Goal: Task Accomplishment & Management: Manage account settings

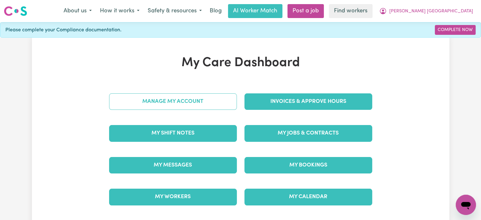
click at [175, 100] on link "Manage My Account" at bounding box center [173, 101] width 128 height 16
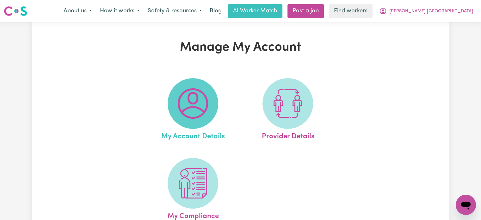
click at [206, 97] on img at bounding box center [193, 103] width 30 height 30
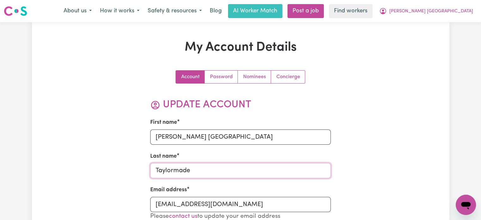
click at [187, 168] on input "Taylormade" at bounding box center [240, 170] width 181 height 15
paste input "Chiang"
type input "Chiang"
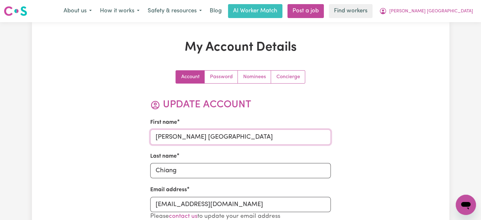
drag, startPoint x: 230, startPoint y: 136, endPoint x: 182, endPoint y: 136, distance: 48.7
click at [182, 136] on input "[PERSON_NAME] [GEOGRAPHIC_DATA]" at bounding box center [240, 136] width 181 height 15
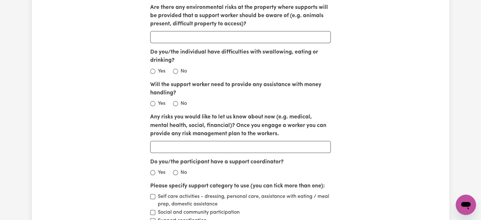
scroll to position [854, 0]
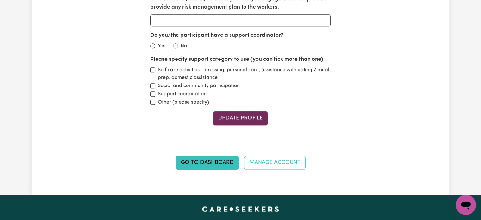
type input "[PERSON_NAME]"
click at [241, 120] on button "Update Profile" at bounding box center [240, 118] width 55 height 14
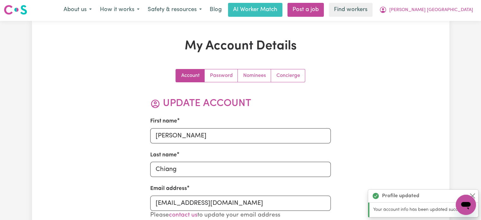
scroll to position [0, 0]
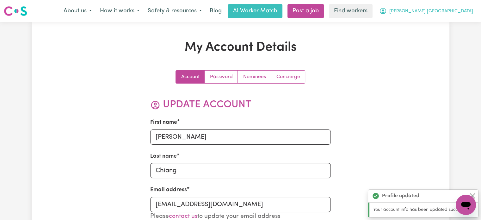
click at [446, 13] on span "[PERSON_NAME] [GEOGRAPHIC_DATA]" at bounding box center [432, 11] width 84 height 7
click at [446, 23] on link "My Dashboard" at bounding box center [452, 25] width 50 height 12
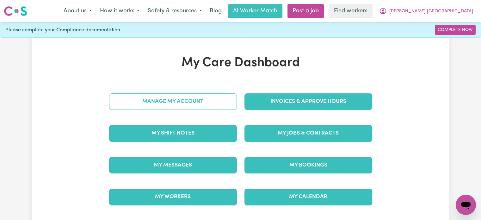
click at [202, 103] on link "Manage My Account" at bounding box center [173, 101] width 128 height 16
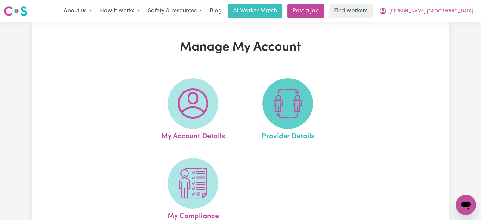
click at [282, 102] on img at bounding box center [288, 103] width 30 height 30
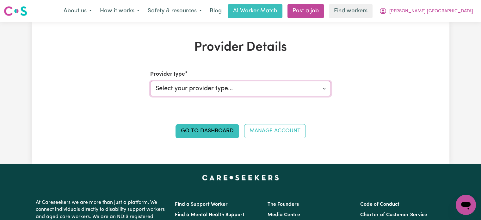
click at [252, 94] on select "Select your provider type... Privately Aged Care / Home Care Package NDIS Fundi…" at bounding box center [240, 88] width 181 height 15
select select "NDIS_FUNDING_PLAN_MANAGED"
click at [150, 81] on select "Select your provider type... Privately Aged Care / Home Care Package NDIS Fundi…" at bounding box center [240, 88] width 181 height 15
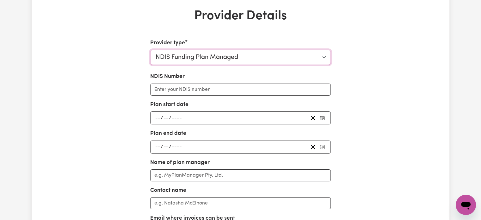
scroll to position [63, 0]
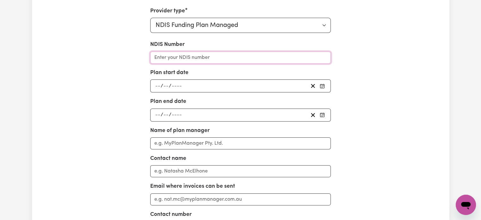
drag, startPoint x: 166, startPoint y: 59, endPoint x: 272, endPoint y: 94, distance: 112.0
click at [166, 59] on input "NDIS Number" at bounding box center [240, 58] width 181 height 12
paste input "430273519"
type input "430273519"
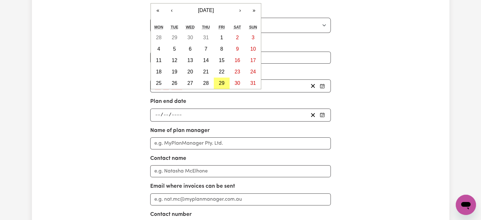
click at [159, 84] on div "/ / « ‹ [DATE] › » Mon Tue Wed Thu Fri Sat Sun 28 29 30 31 1 2 3 4 5 6 7 8 9 10…" at bounding box center [240, 85] width 181 height 13
paste input "18072025"
type input "18072025"
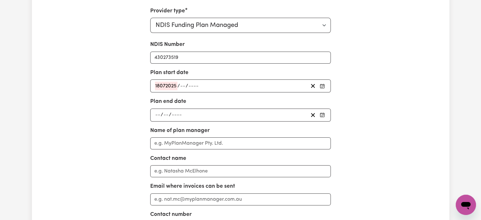
click at [41, 107] on div "Provider Details Provider type Select your provider type... Privately Aged Care…" at bounding box center [241, 137] width 418 height 320
click at [159, 111] on input "number" at bounding box center [158, 115] width 6 height 9
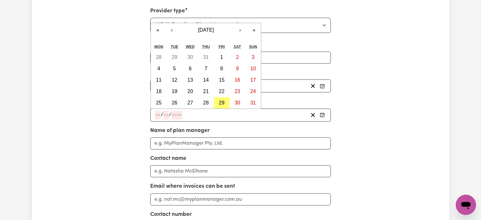
paste input "17072026"
type input "17072026"
click at [75, 112] on div "Provider Details Provider type Select your provider type... Privately Aged Care…" at bounding box center [241, 137] width 418 height 320
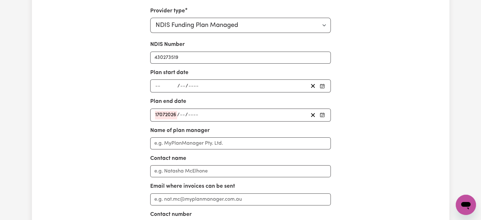
click at [158, 85] on div "/ / « ‹ [DATE] › » Mon Tue Wed Thu Fri Sat Sun 28 29 30 31 1 2 3 4 5 6 7 8 9 10…" at bounding box center [240, 85] width 181 height 13
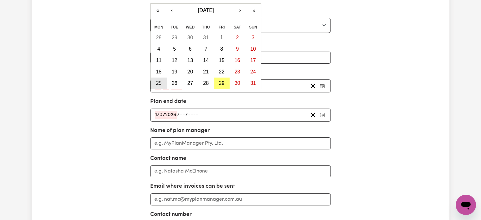
click at [158, 85] on abbr "25" at bounding box center [159, 82] width 6 height 5
type input "[DATE]"
type input "25"
type input "8"
type input "2025"
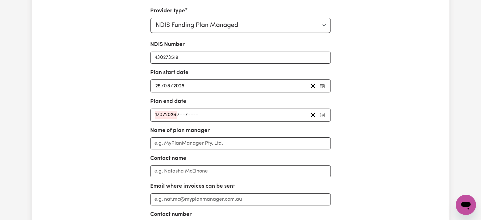
click at [158, 85] on div "[DATE] 25 / 0 8 / 2025 « ‹ [DATE] › » Mon Tue Wed Thu Fri Sat Sun 28 29 30 31 1…" at bounding box center [240, 85] width 181 height 13
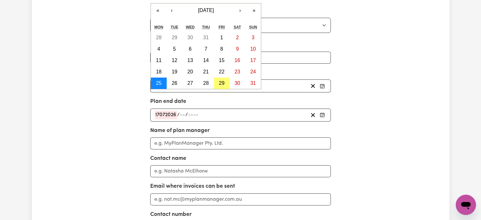
click at [158, 85] on abbr "25" at bounding box center [159, 82] width 6 height 5
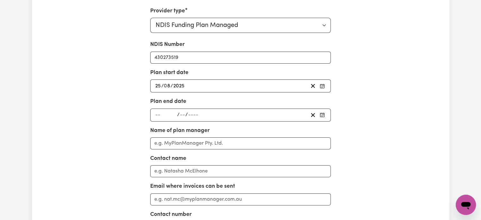
click at [175, 113] on div "/ /" at bounding box center [231, 115] width 154 height 9
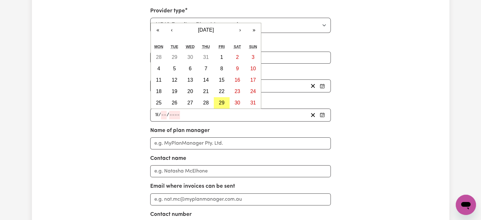
type input "18"
type input "07"
type input "0002-07-18"
type input "7"
type input "2"
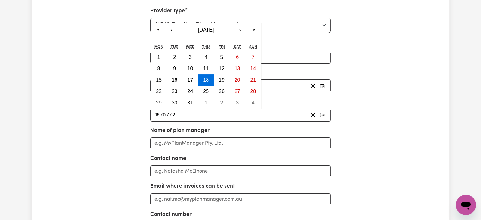
type input "0020-07-18"
type input "20"
type input "0202-07-18"
type input "202"
type input "[DATE]"
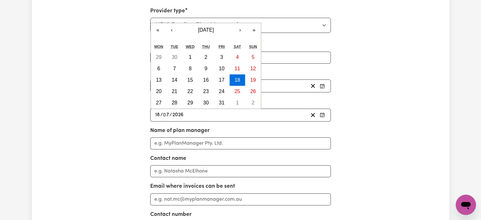
type input "2026"
click at [403, 120] on div "Provider Details Provider type Select your provider type... Privately Aged Care…" at bounding box center [241, 137] width 418 height 320
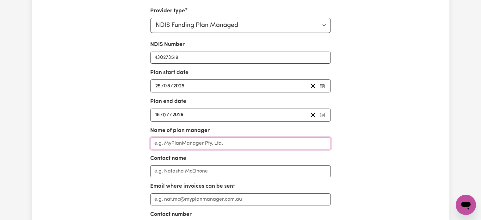
click at [204, 139] on input "Name of plan manager" at bounding box center [240, 143] width 181 height 12
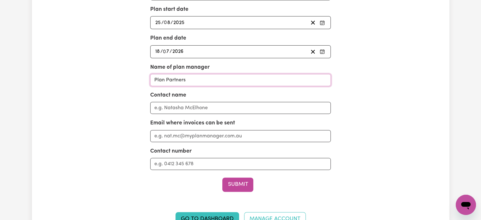
type input "Plan Partners"
click at [189, 165] on input "Contact number" at bounding box center [240, 164] width 181 height 12
click at [176, 136] on input "Email where invoices can be sent" at bounding box center [240, 136] width 181 height 12
paste input "[EMAIL_ADDRESS][DOMAIN_NAME]"
type input "[EMAIL_ADDRESS][DOMAIN_NAME]"
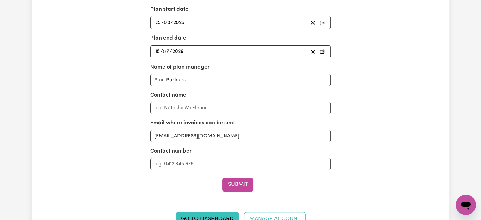
click at [268, 183] on div "Submit" at bounding box center [240, 185] width 181 height 14
click at [238, 184] on button "Submit" at bounding box center [237, 185] width 31 height 14
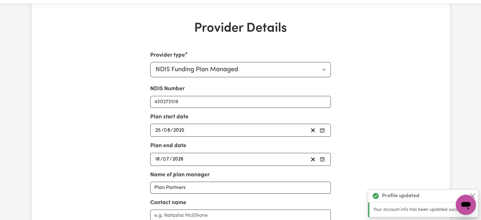
scroll to position [0, 0]
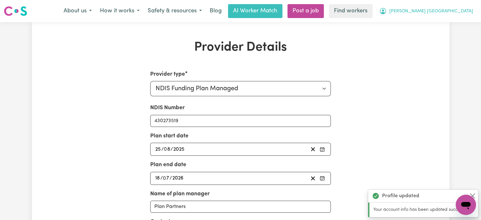
click at [457, 10] on span "[PERSON_NAME] [GEOGRAPHIC_DATA]" at bounding box center [432, 11] width 84 height 7
click at [456, 26] on link "My Dashboard" at bounding box center [452, 25] width 50 height 12
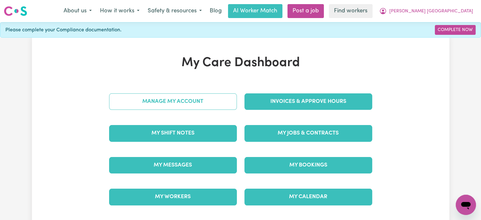
click at [206, 101] on link "Manage My Account" at bounding box center [173, 101] width 128 height 16
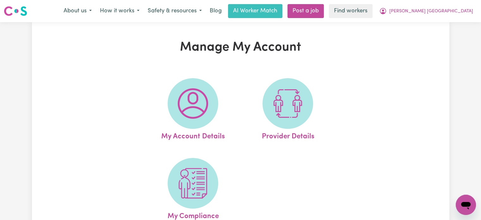
click at [206, 101] on img at bounding box center [193, 103] width 30 height 30
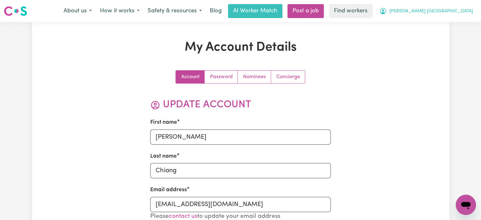
click at [460, 9] on span "[PERSON_NAME] [GEOGRAPHIC_DATA]" at bounding box center [432, 11] width 84 height 7
click at [455, 24] on link "My Dashboard" at bounding box center [452, 25] width 50 height 12
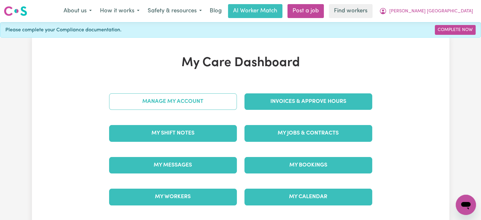
click at [177, 103] on link "Manage My Account" at bounding box center [173, 101] width 128 height 16
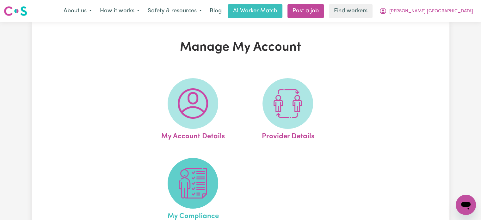
click at [201, 184] on img at bounding box center [193, 183] width 30 height 30
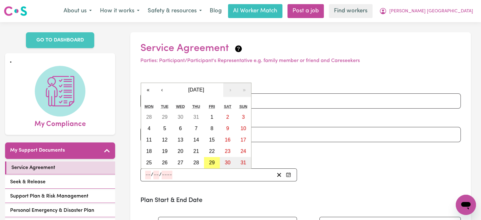
click at [147, 174] on input "number" at bounding box center [148, 175] width 6 height 9
type input "06"
type input "12"
type input "0001-12-06"
type input "6"
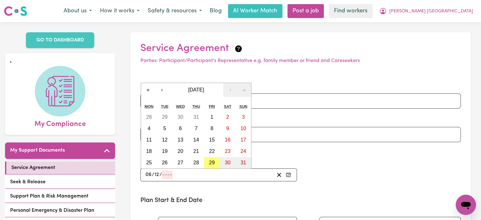
type input "1"
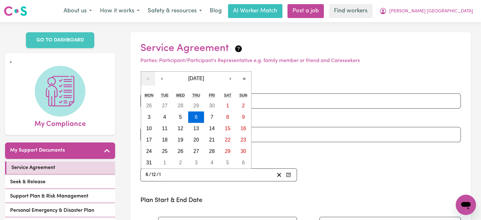
type input "0019-12-06"
type input "19"
type input "0199-12-06"
type input "199"
type input "[DATE]"
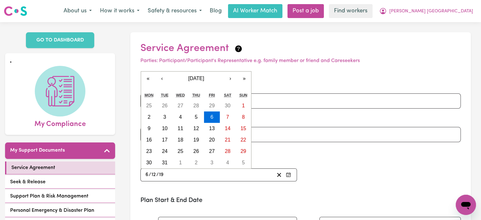
type input "1999"
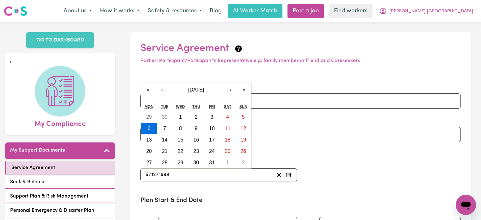
type input "0199-12-06"
type input "199"
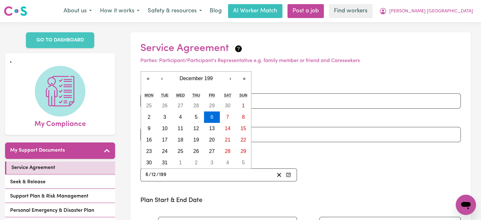
type input "[DATE]"
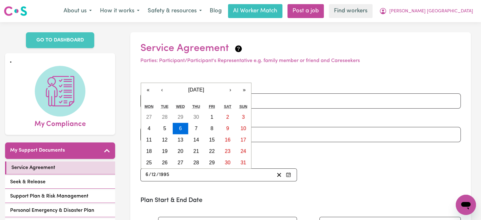
type input "1995"
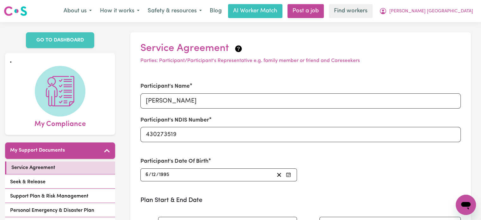
click at [345, 186] on div "Participant's Name [PERSON_NAME] Participant's NDIS Number 430273519 Participan…" at bounding box center [301, 132] width 328 height 114
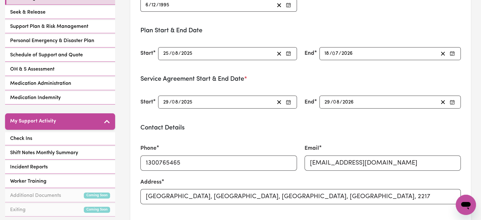
scroll to position [253, 0]
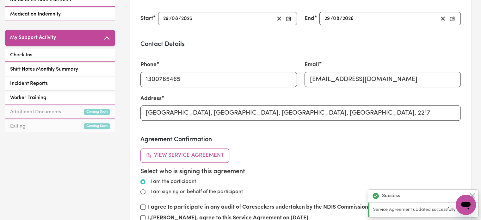
type input "[DATE]"
type input "6"
type input "12"
type input "1995"
click at [176, 110] on input "[GEOGRAPHIC_DATA], [GEOGRAPHIC_DATA], [GEOGRAPHIC_DATA], [GEOGRAPHIC_DATA], 2217" at bounding box center [300, 112] width 321 height 15
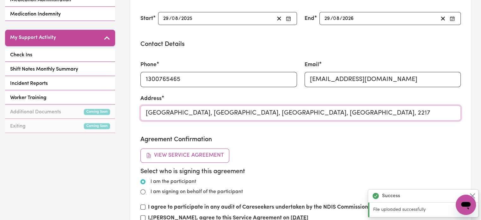
click at [176, 110] on input "[GEOGRAPHIC_DATA], [GEOGRAPHIC_DATA], [GEOGRAPHIC_DATA], [GEOGRAPHIC_DATA], 2217" at bounding box center [300, 112] width 321 height 15
paste input "[STREET_ADDRESS]"
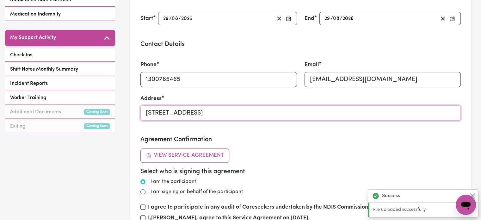
type input "[STREET_ADDRESS]"
click at [323, 154] on div "Agreement Confirmation View Service Agreement Select who is signing this agreem…" at bounding box center [300, 180] width 321 height 89
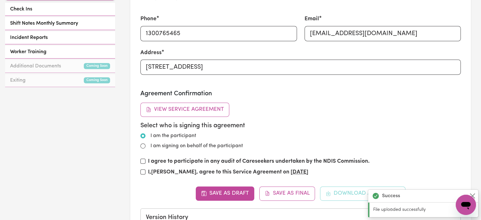
scroll to position [348, 0]
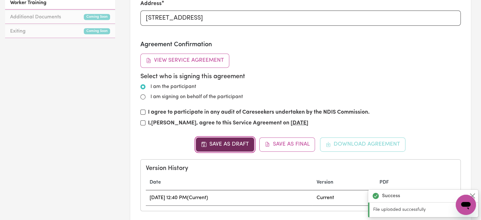
click at [245, 144] on button "Save as Draft" at bounding box center [225, 144] width 59 height 14
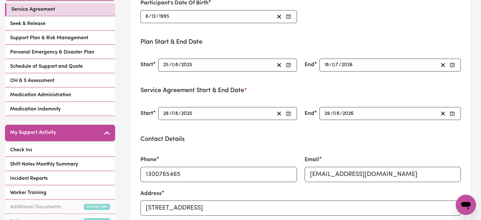
scroll to position [0, 0]
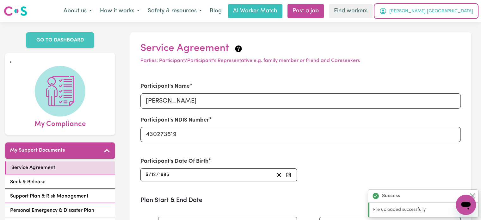
click at [441, 15] on button "[PERSON_NAME] [GEOGRAPHIC_DATA]" at bounding box center [426, 10] width 102 height 13
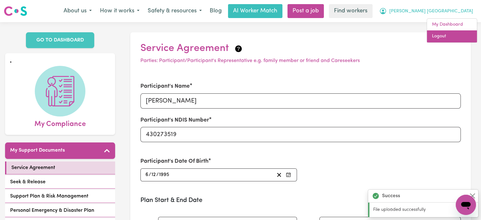
click at [438, 38] on link "Logout" at bounding box center [452, 36] width 50 height 12
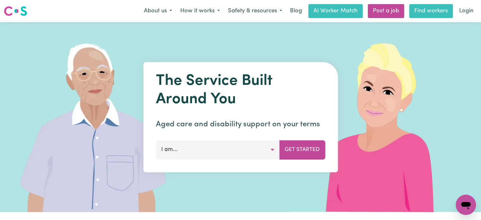
click at [450, 11] on link "Find workers" at bounding box center [431, 11] width 44 height 14
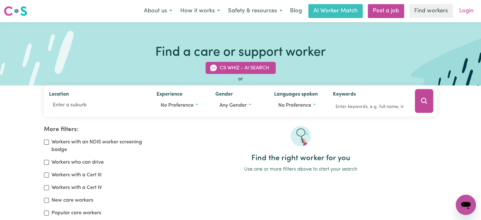
click at [465, 12] on link "Login" at bounding box center [467, 11] width 22 height 14
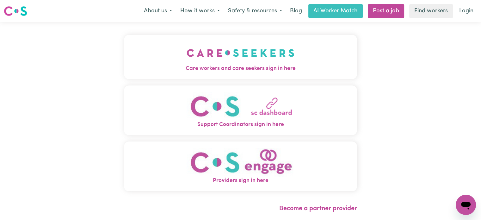
click at [255, 45] on button "Care workers and care seekers sign in here" at bounding box center [240, 57] width 233 height 44
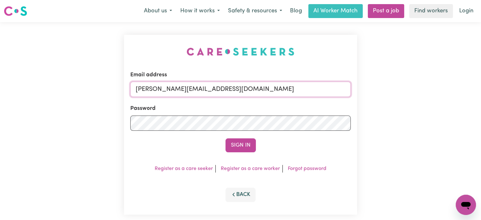
click at [268, 86] on input "[PERSON_NAME][EMAIL_ADDRESS][DOMAIN_NAME]" at bounding box center [240, 89] width 221 height 15
drag, startPoint x: 275, startPoint y: 86, endPoint x: 170, endPoint y: 84, distance: 105.4
click at [170, 84] on input "[EMAIL_ADDRESS][DOMAIN_NAME]" at bounding box center [240, 89] width 221 height 15
type input "[EMAIL_ADDRESS][DOMAIN_NAME]"
click at [240, 146] on button "Sign In" at bounding box center [241, 145] width 30 height 14
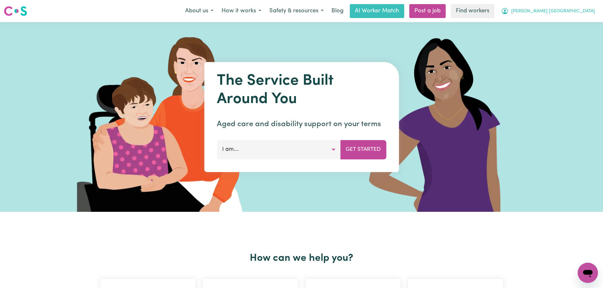
click at [576, 13] on span "[PERSON_NAME] [GEOGRAPHIC_DATA]" at bounding box center [553, 11] width 84 height 7
click at [561, 35] on link "Logout" at bounding box center [574, 36] width 50 height 12
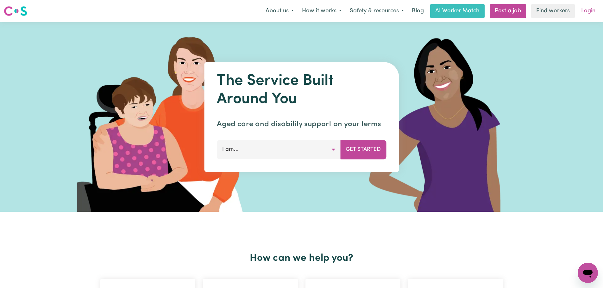
click at [582, 13] on link "Login" at bounding box center [588, 11] width 22 height 14
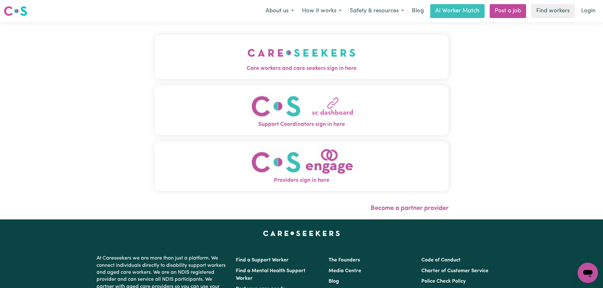
click at [206, 72] on span "Care workers and care seekers sign in here" at bounding box center [301, 69] width 294 height 8
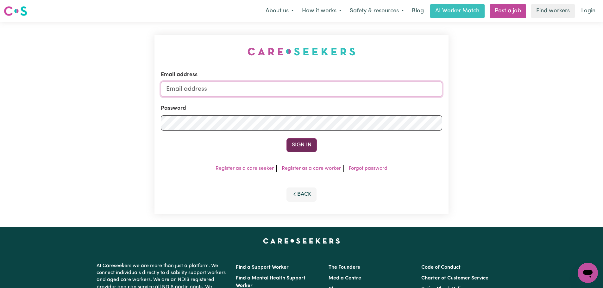
type input "[PERSON_NAME][EMAIL_ADDRESS][DOMAIN_NAME]"
click at [309, 145] on button "Sign In" at bounding box center [301, 145] width 30 height 14
